Goal: Understand process/instructions: Learn how to perform a task or action

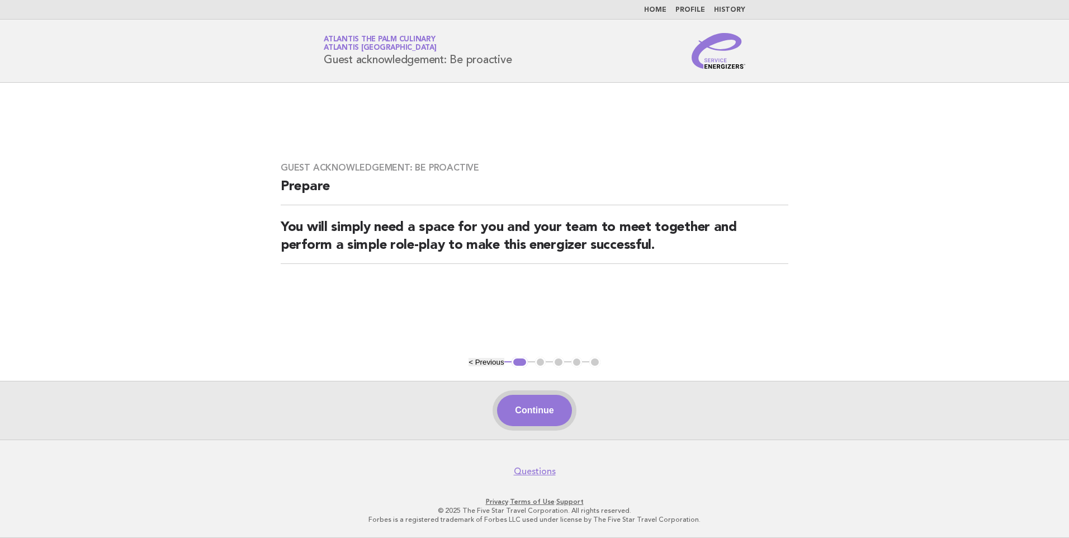
click at [534, 413] on button "Continue" at bounding box center [534, 410] width 74 height 31
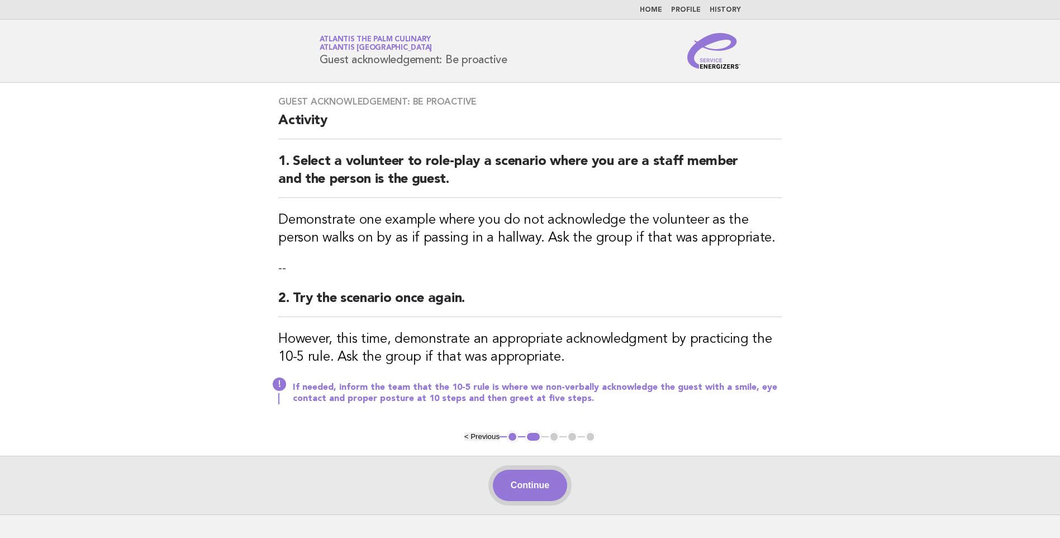
click at [532, 483] on button "Continue" at bounding box center [530, 484] width 74 height 31
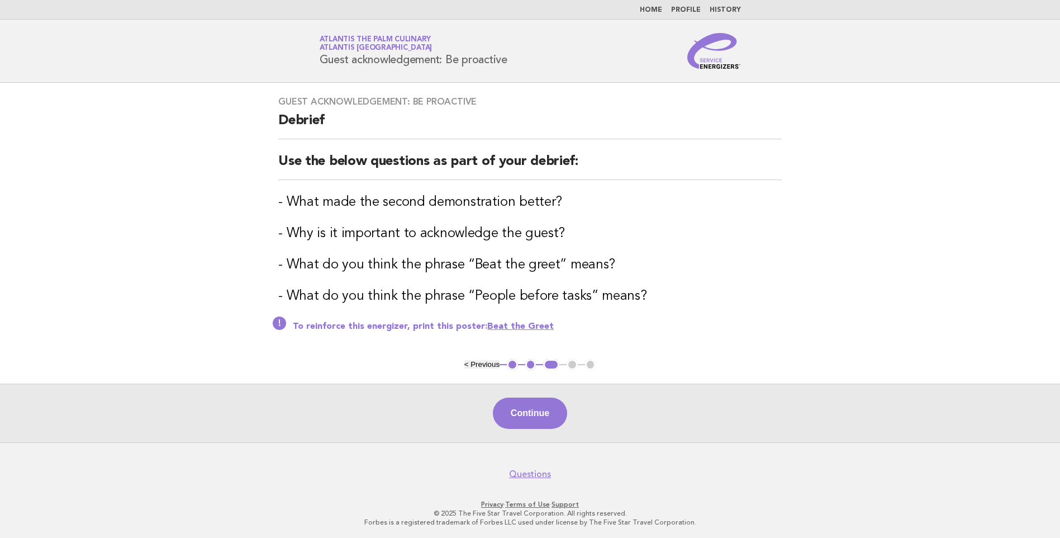
click at [916, 151] on main "Guest acknowledgement: Be proactive Debrief Use the below questions as part of …" at bounding box center [530, 262] width 1060 height 359
click at [540, 415] on button "Continue" at bounding box center [530, 412] width 74 height 31
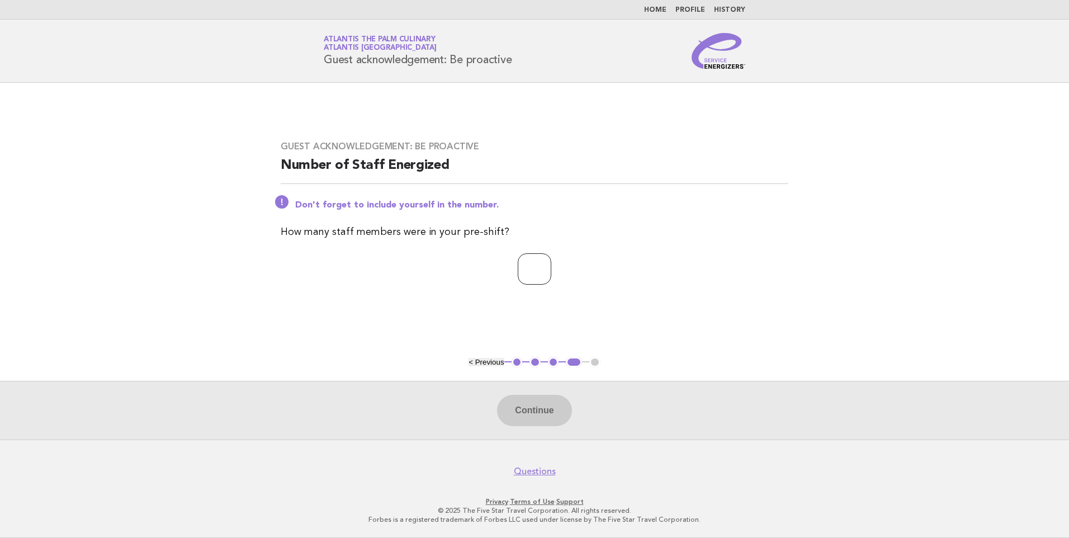
click at [530, 272] on input "number" at bounding box center [535, 268] width 34 height 31
type input "*"
click at [539, 412] on button "Continue" at bounding box center [534, 410] width 74 height 31
